Goal: Information Seeking & Learning: Understand process/instructions

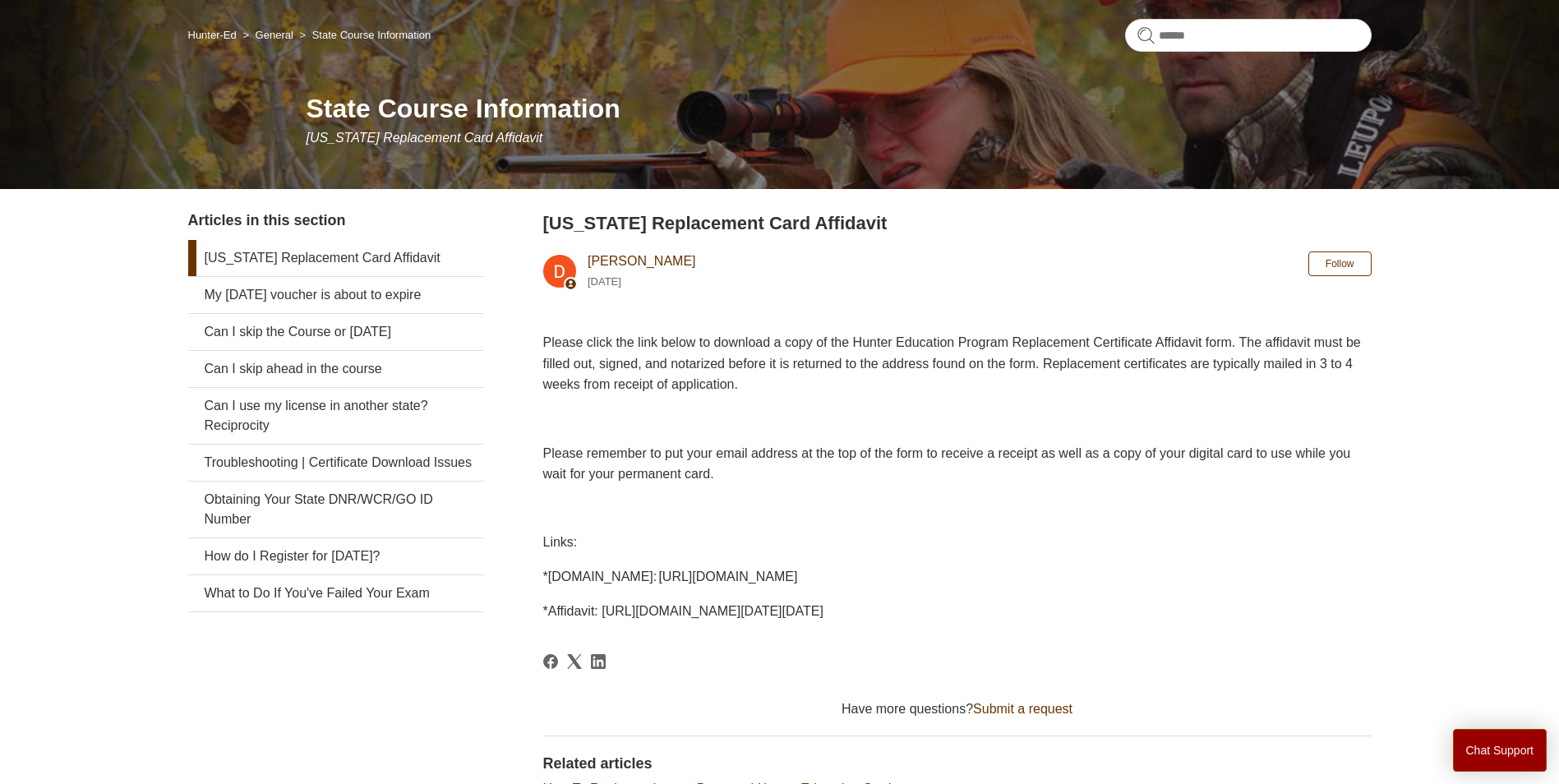
scroll to position [164, 0]
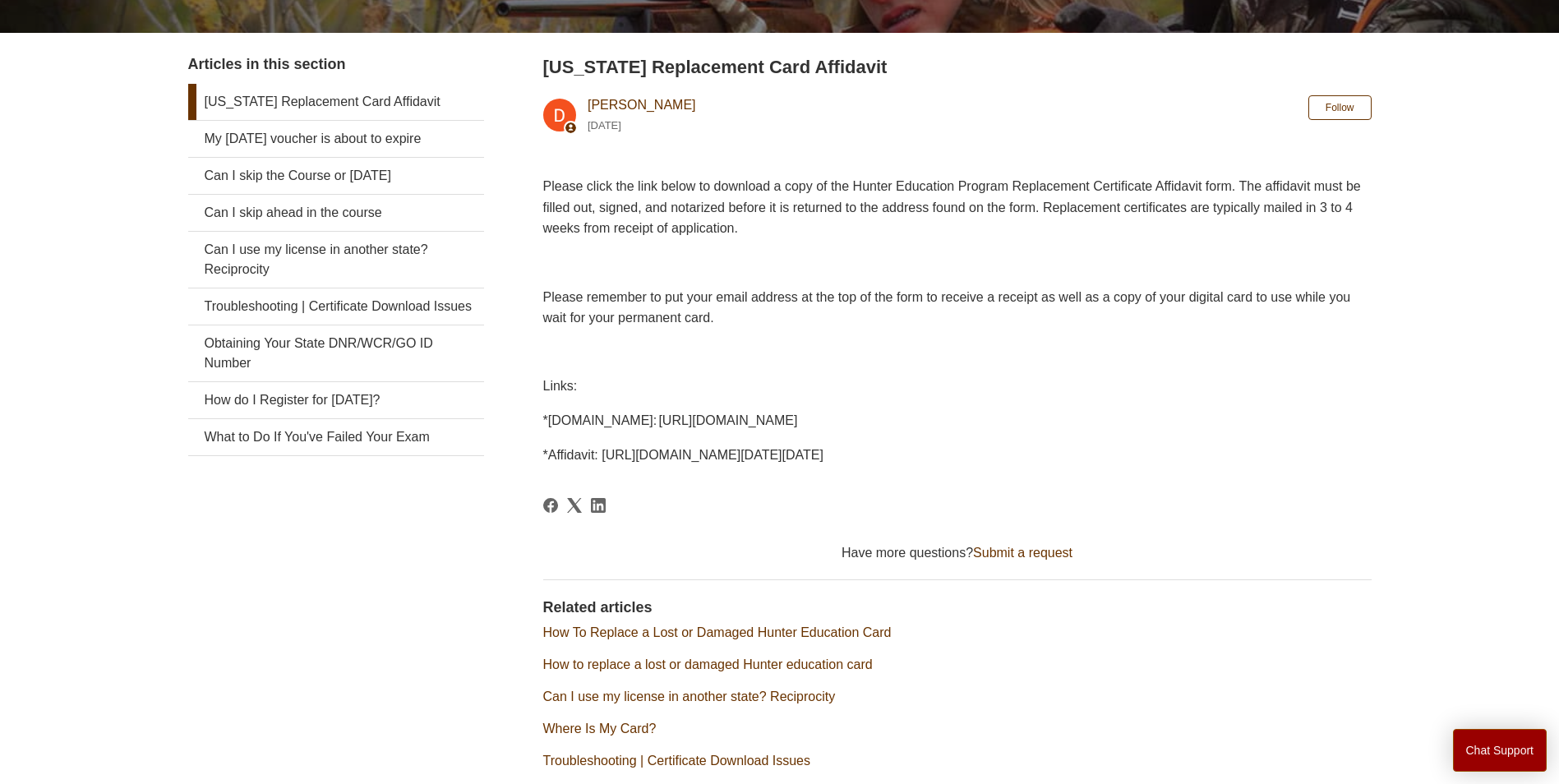
click at [798, 414] on span "*[DOMAIN_NAME]: [URL][DOMAIN_NAME]" at bounding box center [671, 420] width 255 height 14
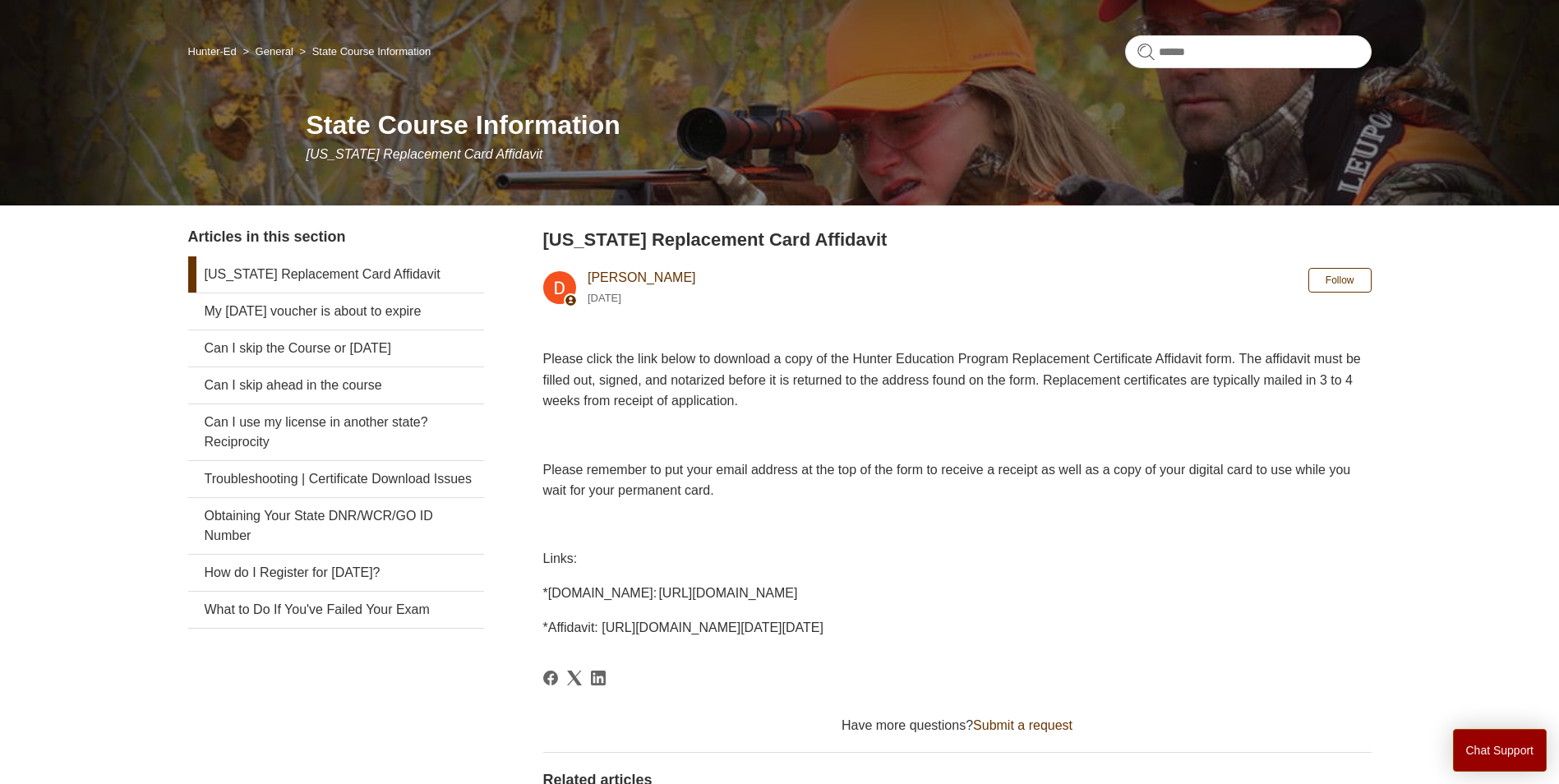
scroll to position [82, 0]
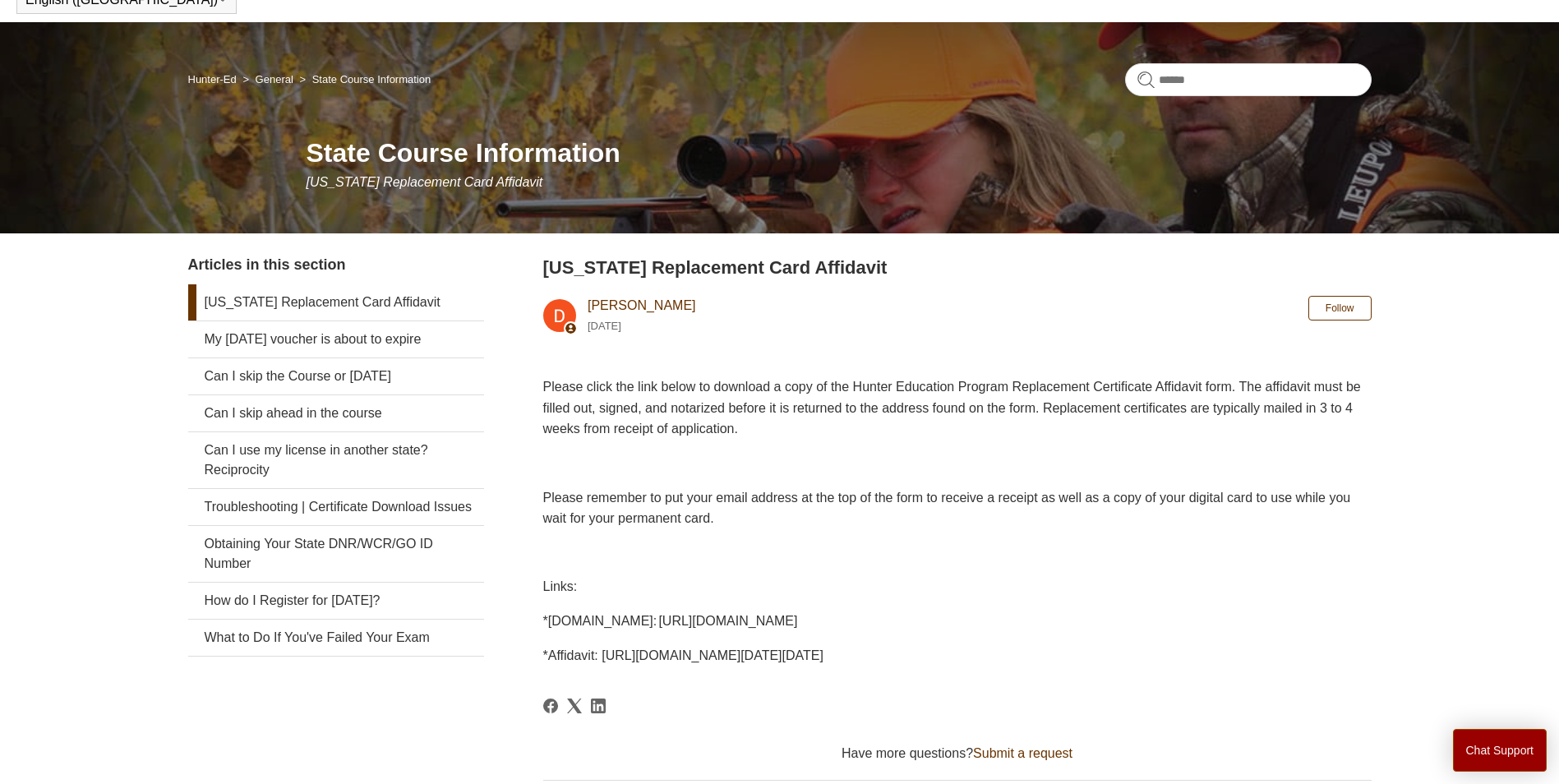
click at [657, 611] on p "*[DOMAIN_NAME]: [URL][DOMAIN_NAME]" at bounding box center [957, 622] width 828 height 22
click at [629, 617] on span "*[DOMAIN_NAME]: [URL][DOMAIN_NAME]" at bounding box center [671, 620] width 255 height 14
drag, startPoint x: 549, startPoint y: 656, endPoint x: 1243, endPoint y: 676, distance: 694.3
click at [1243, 676] on article "[US_STATE] Replacement Card Affidavit [PERSON_NAME] [DATE] Follow Not yet follo…" at bounding box center [957, 627] width 828 height 746
copy article "Affidavit: [URL][DOMAIN_NAME][DATE][DATE]"
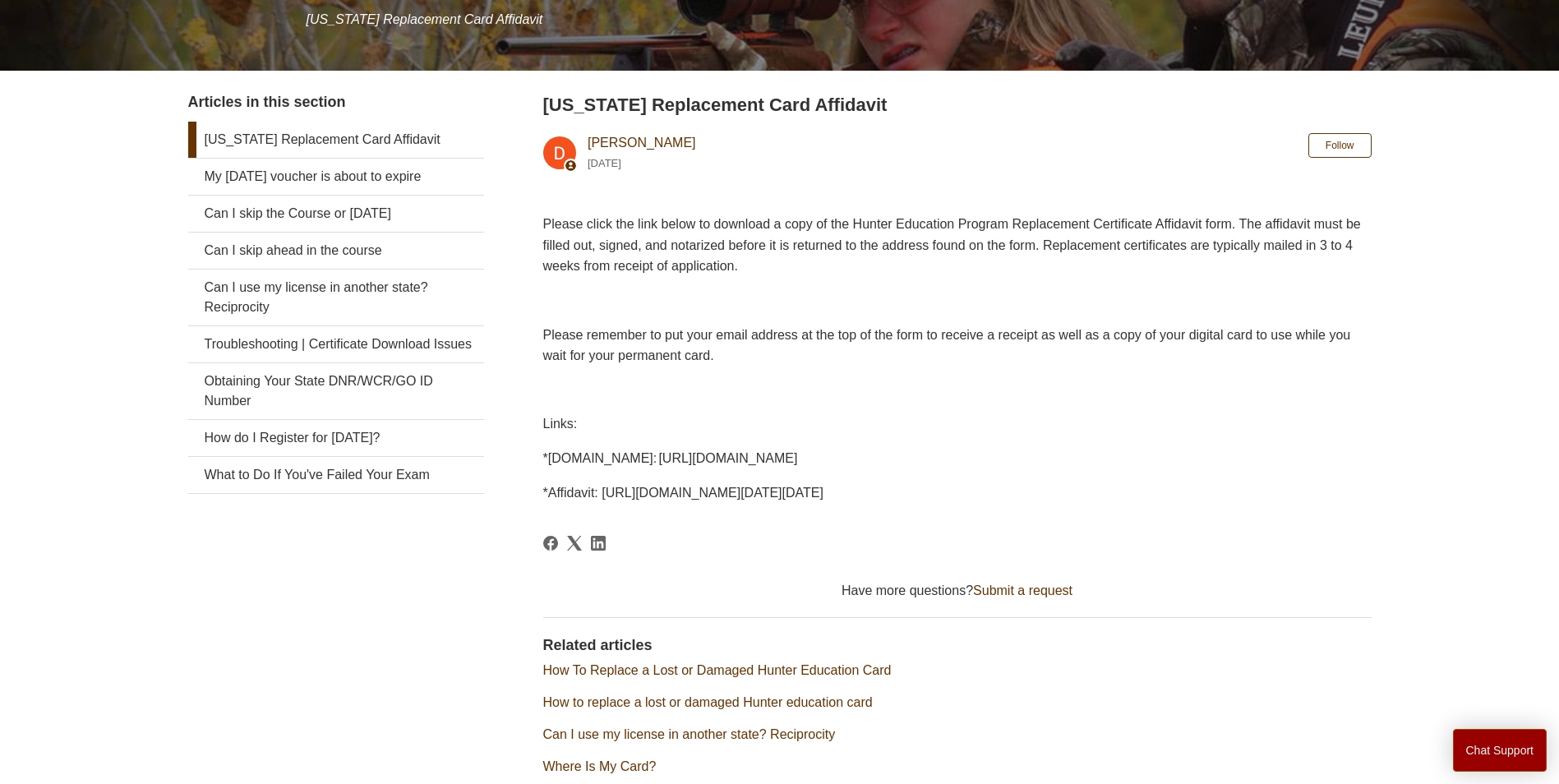
scroll to position [246, 0]
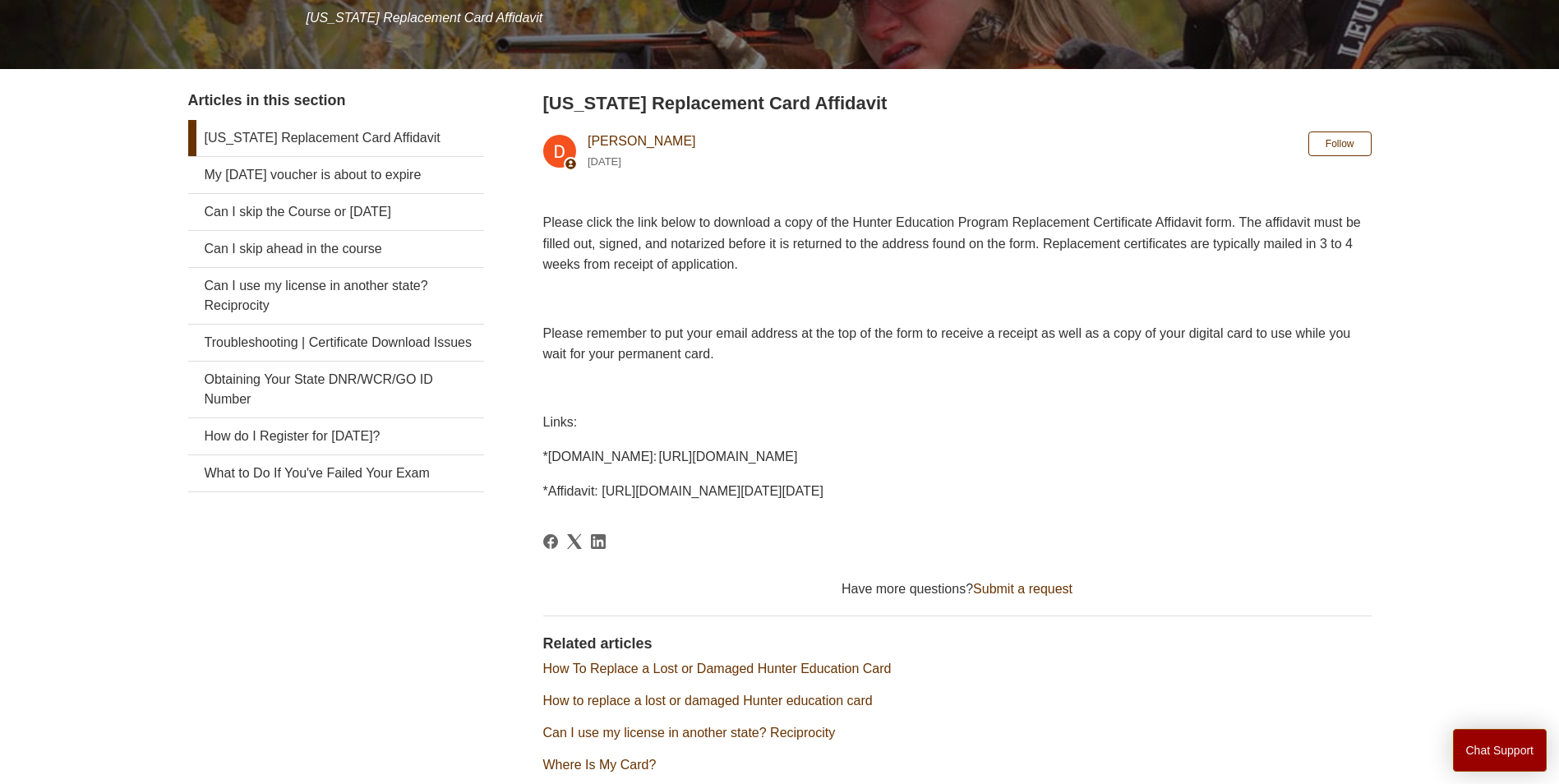
click at [798, 454] on span "*[DOMAIN_NAME]: [URL][DOMAIN_NAME]" at bounding box center [671, 456] width 255 height 14
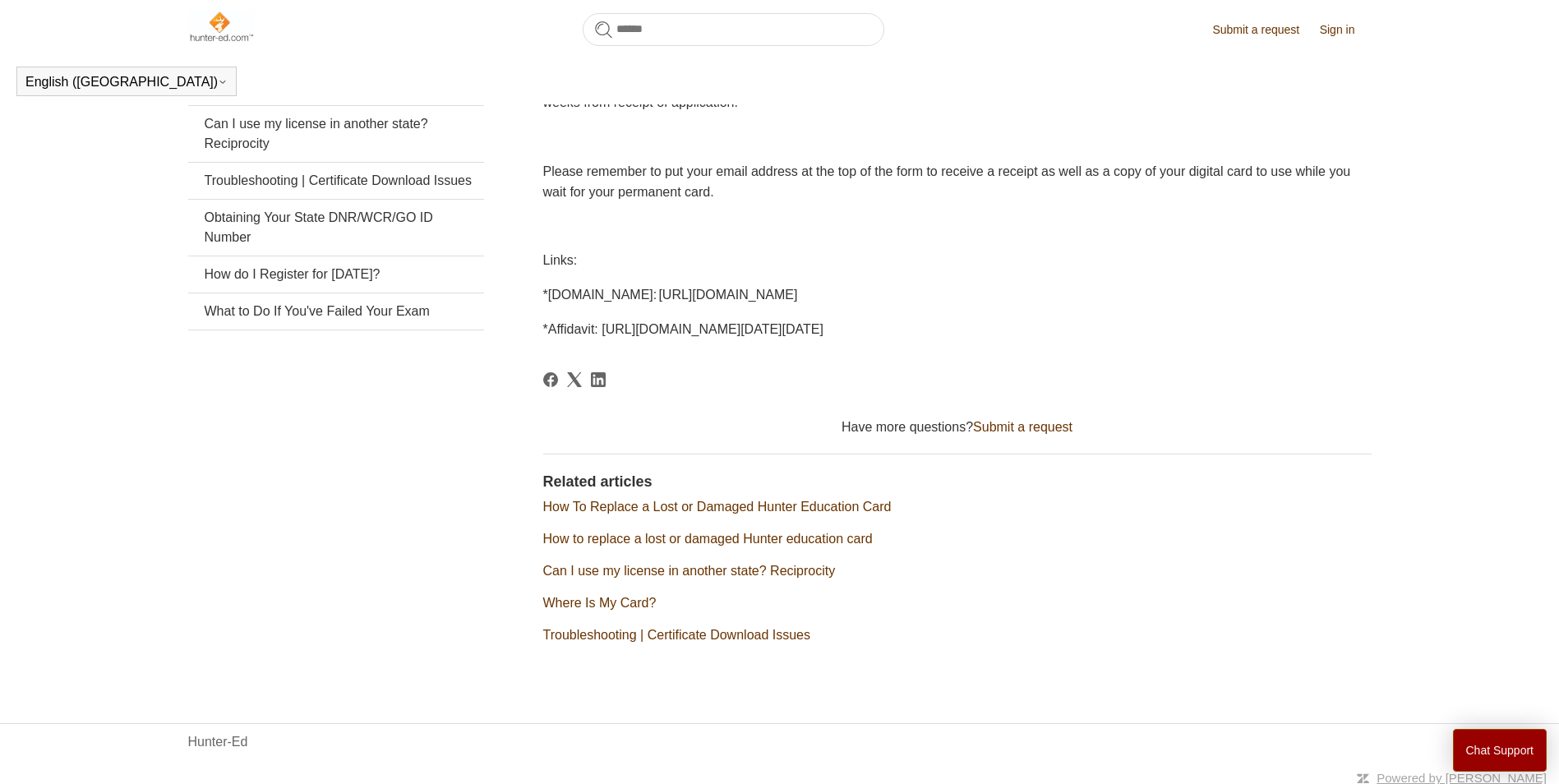
scroll to position [365, 0]
drag, startPoint x: 570, startPoint y: 290, endPoint x: 1048, endPoint y: 288, distance: 478.0
click at [798, 288] on span "*[DOMAIN_NAME]: [URL][DOMAIN_NAME]" at bounding box center [671, 292] width 255 height 14
drag, startPoint x: 1048, startPoint y: 288, endPoint x: 1321, endPoint y: 567, distance: 390.3
click at [1322, 568] on li "Can I use my license in another state? Reciprocity" at bounding box center [957, 568] width 828 height 20
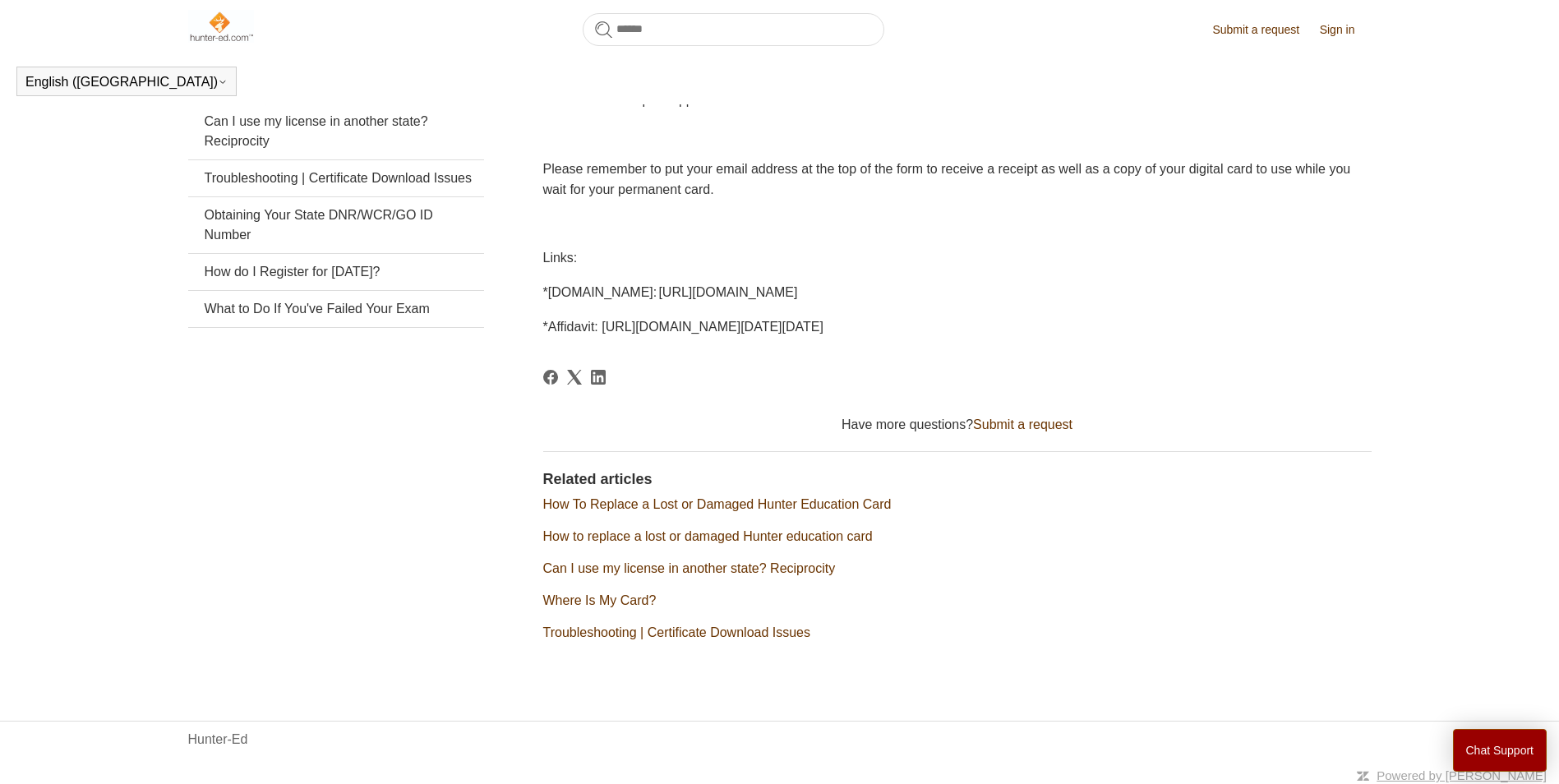
click at [779, 503] on link "How To Replace a Lost or Damaged Hunter Education Card" at bounding box center [717, 504] width 349 height 14
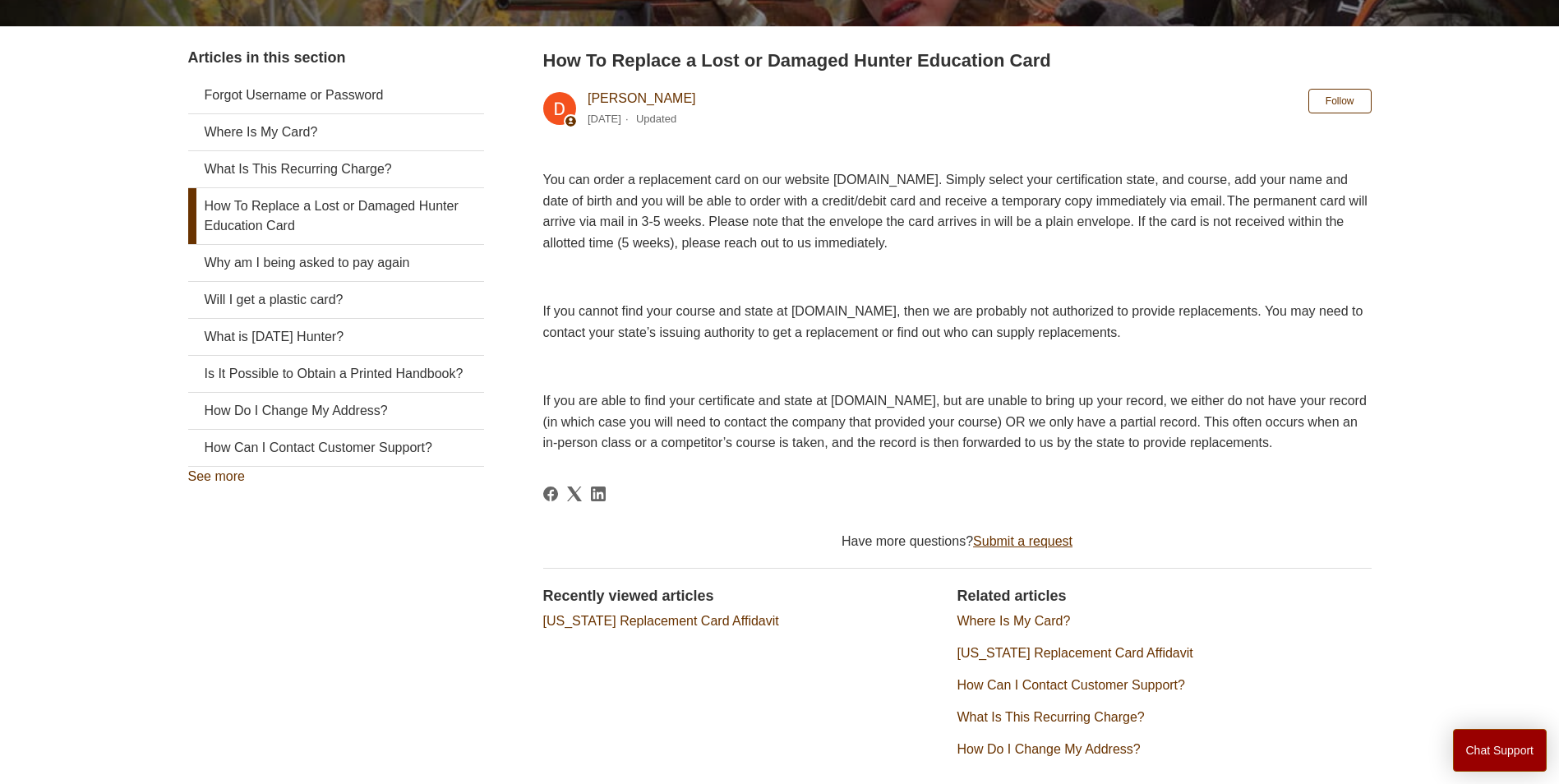
scroll to position [246, 0]
